Goal: Task Accomplishment & Management: Use online tool/utility

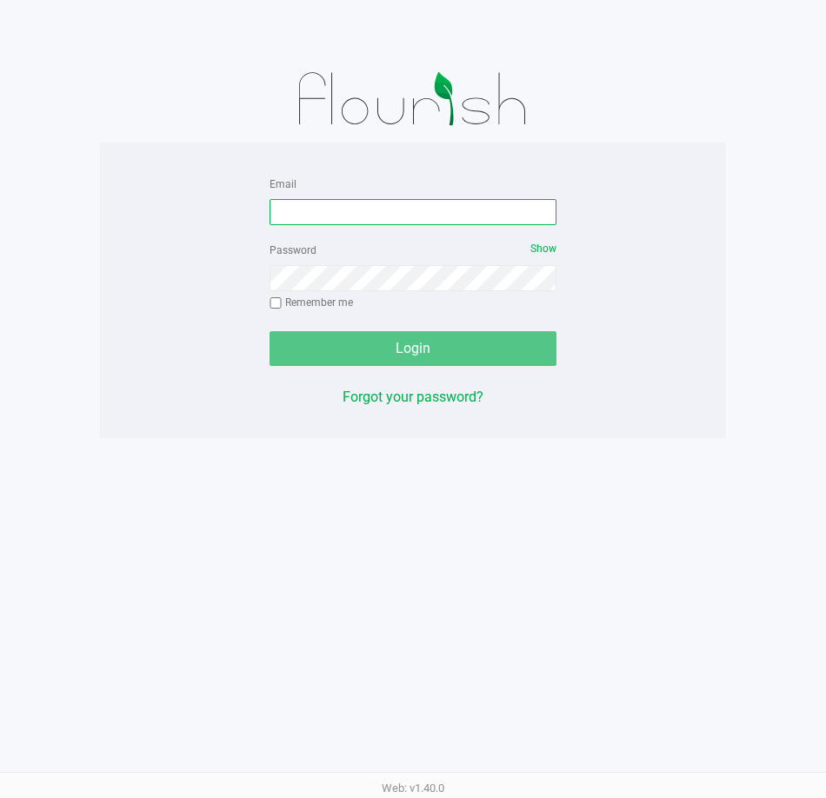
click at [384, 203] on input "Email" at bounding box center [413, 212] width 287 height 26
type input "[EMAIL_ADDRESS][DOMAIN_NAME]"
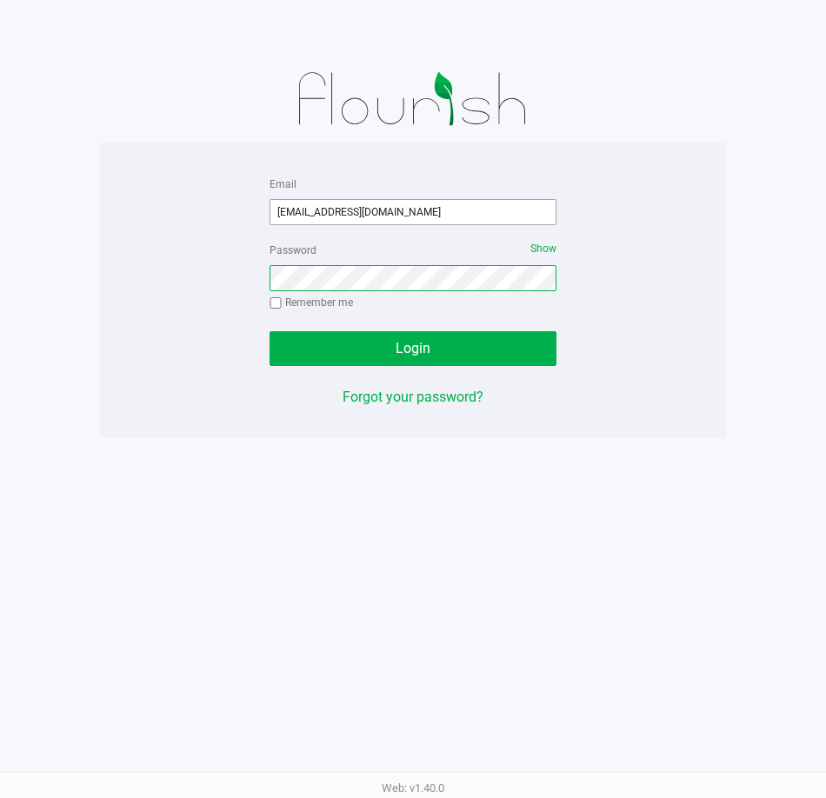
click at [270, 331] on button "Login" at bounding box center [413, 348] width 287 height 35
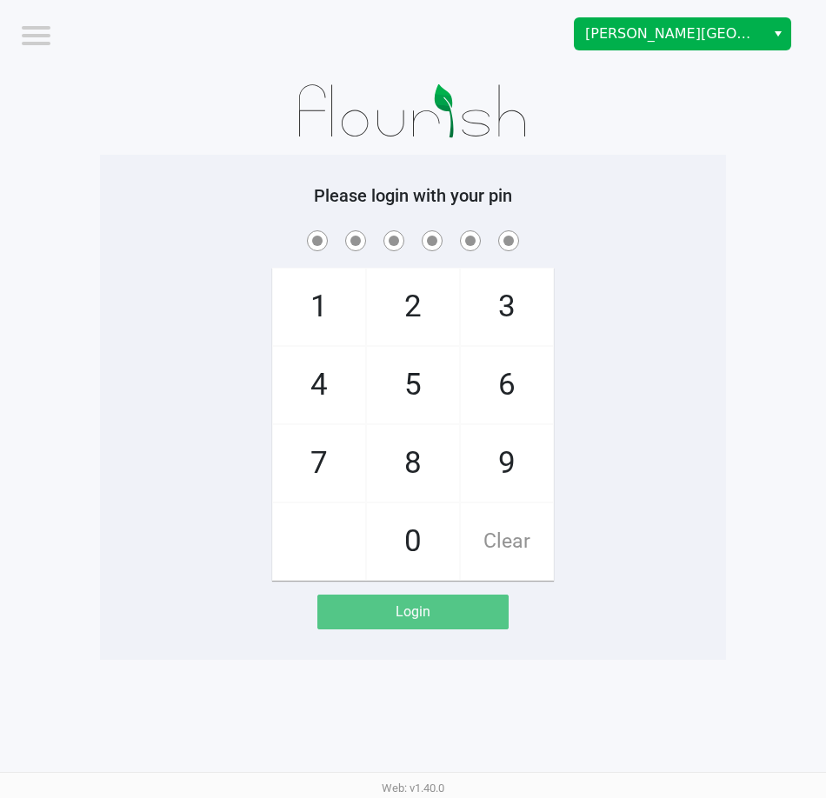
click at [771, 48] on button "Select" at bounding box center [777, 33] width 25 height 31
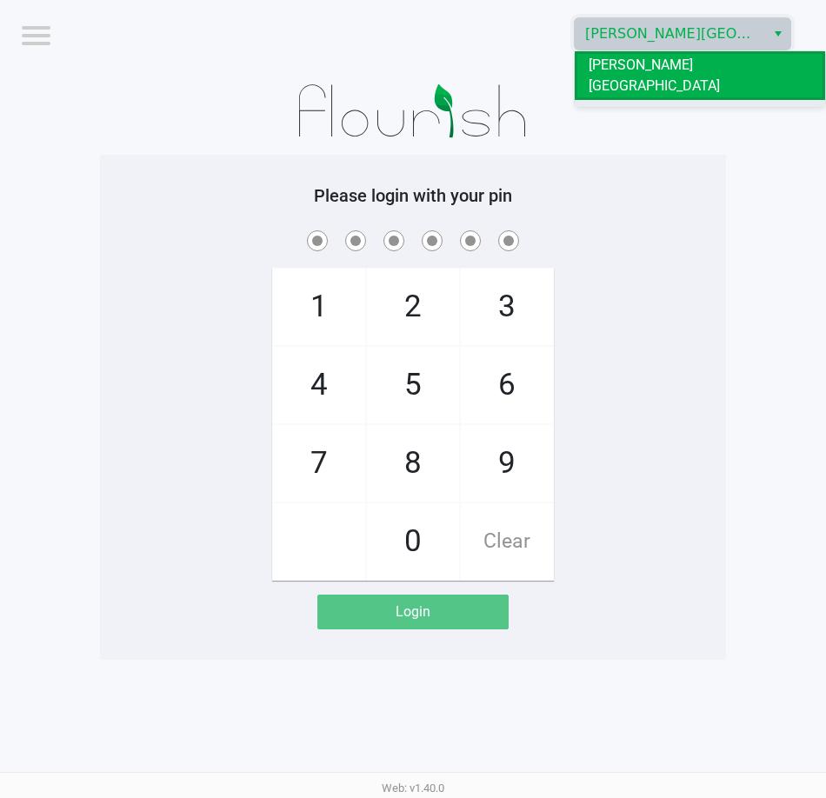
click at [757, 101] on li "[PERSON_NAME]" at bounding box center [700, 114] width 250 height 28
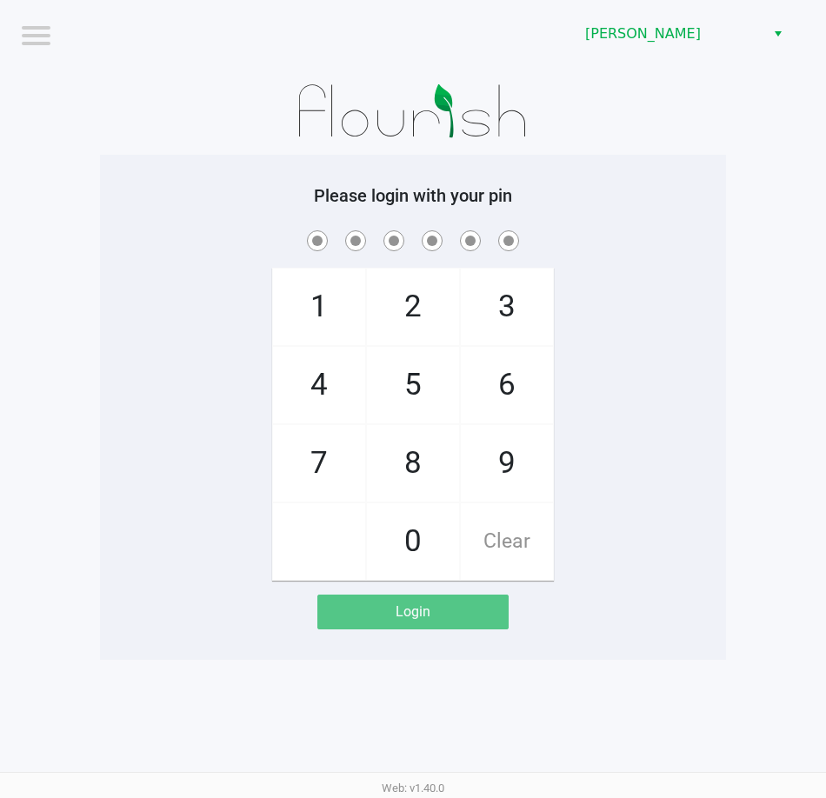
click at [735, 576] on app-pos-login-wrapper "Logout [PERSON_NAME] Please login with your pin 1 4 7 2 5 8 0 3 6 9 Clear Login" at bounding box center [413, 330] width 826 height 660
click at [315, 454] on span "7" at bounding box center [319, 463] width 92 height 77
checkbox input "true"
click at [315, 454] on span "7" at bounding box center [319, 463] width 92 height 77
checkbox input "true"
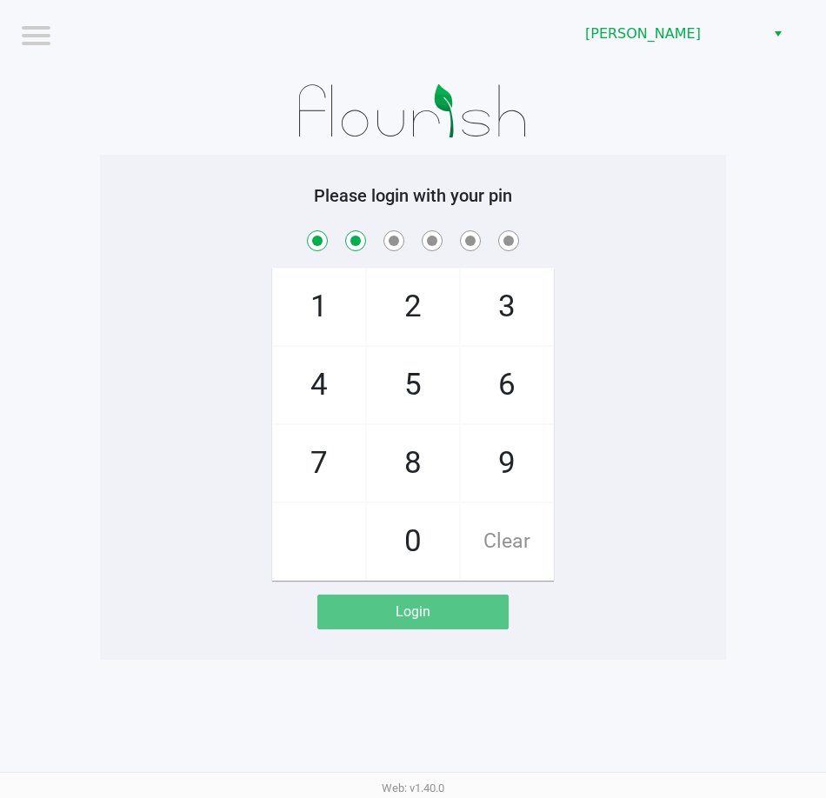
click at [315, 454] on span "7" at bounding box center [319, 463] width 92 height 77
checkbox input "true"
click at [409, 389] on span "5" at bounding box center [413, 385] width 92 height 77
checkbox input "true"
click at [515, 384] on span "6" at bounding box center [507, 385] width 92 height 77
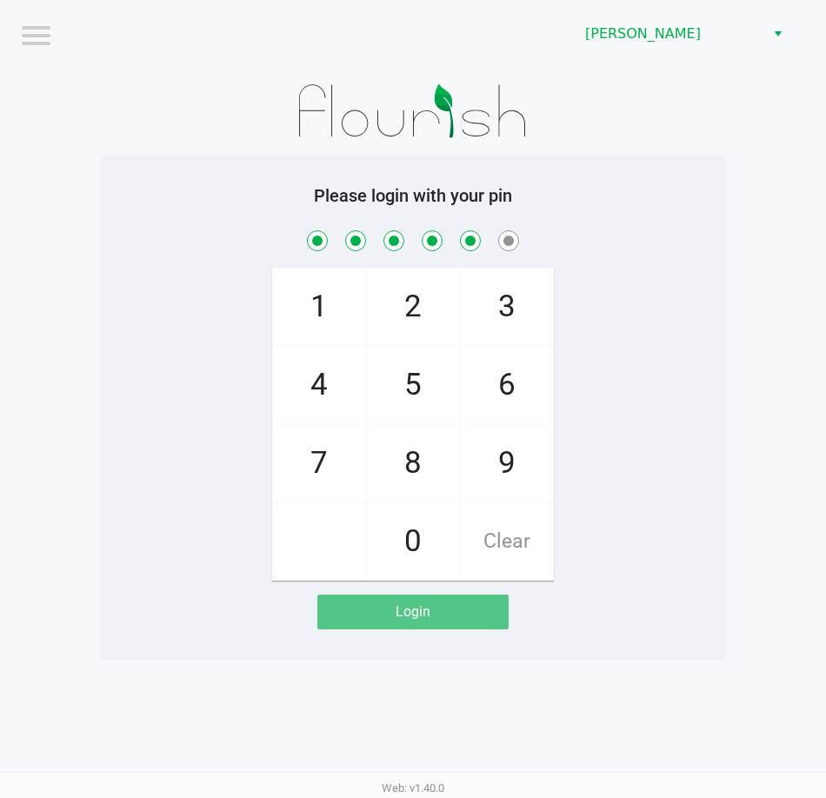
checkbox input "true"
click at [416, 460] on span "8" at bounding box center [413, 463] width 92 height 77
checkbox input "true"
